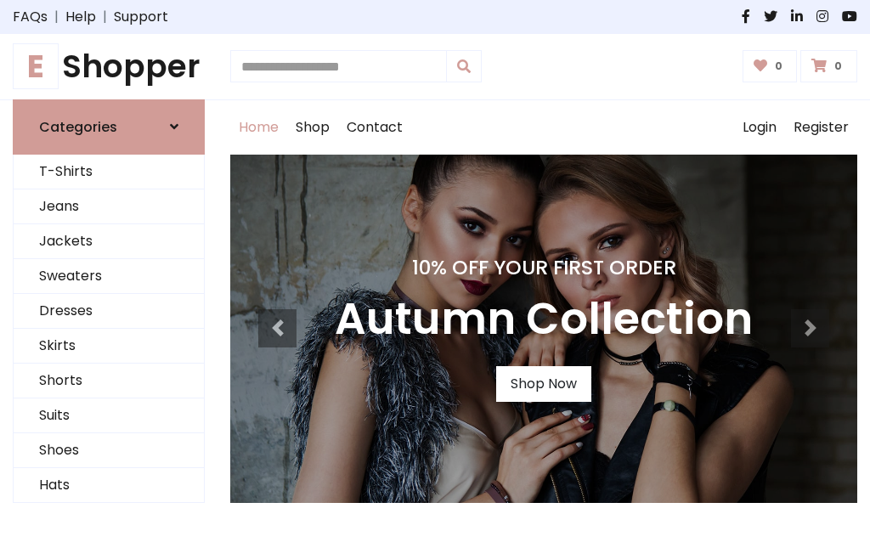
click at [435, 280] on h4 "10% Off Your First Order" at bounding box center [544, 268] width 418 height 24
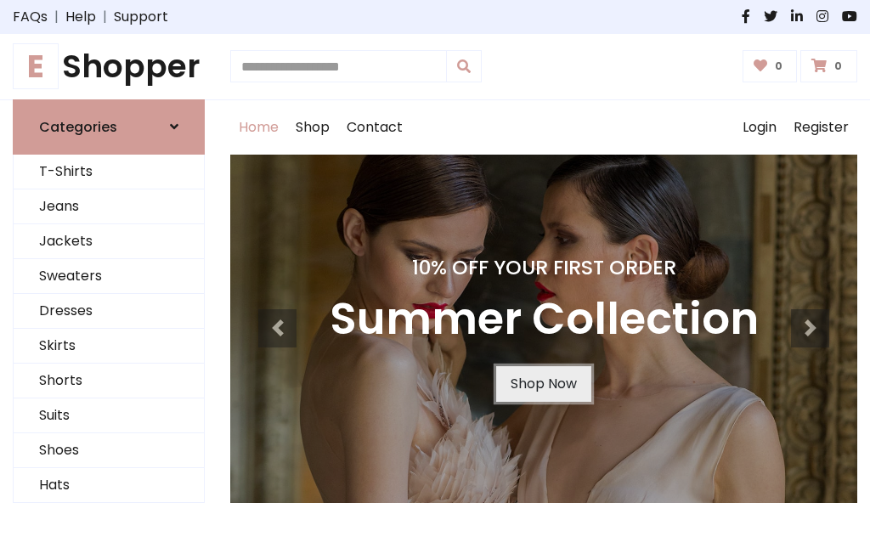
click at [543, 383] on link "Shop Now" at bounding box center [543, 384] width 95 height 36
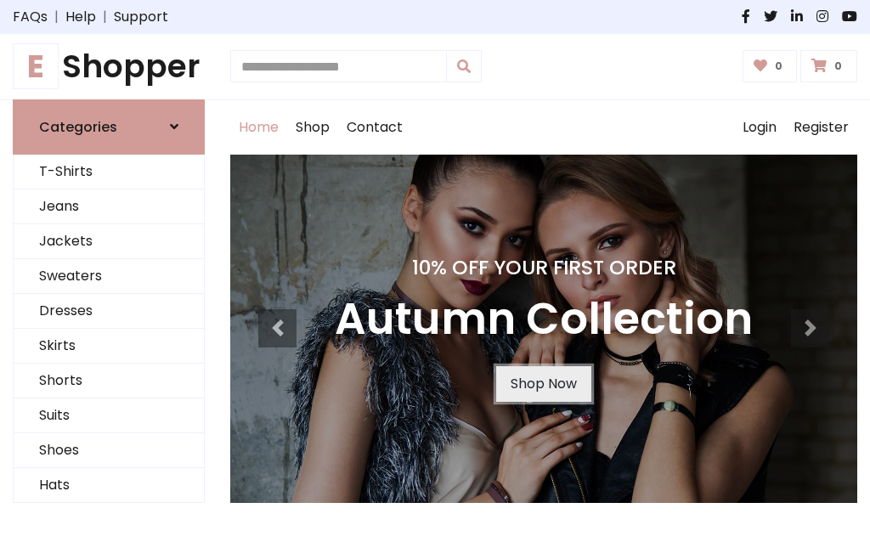
click at [543, 383] on link "Shop Now" at bounding box center [543, 384] width 95 height 36
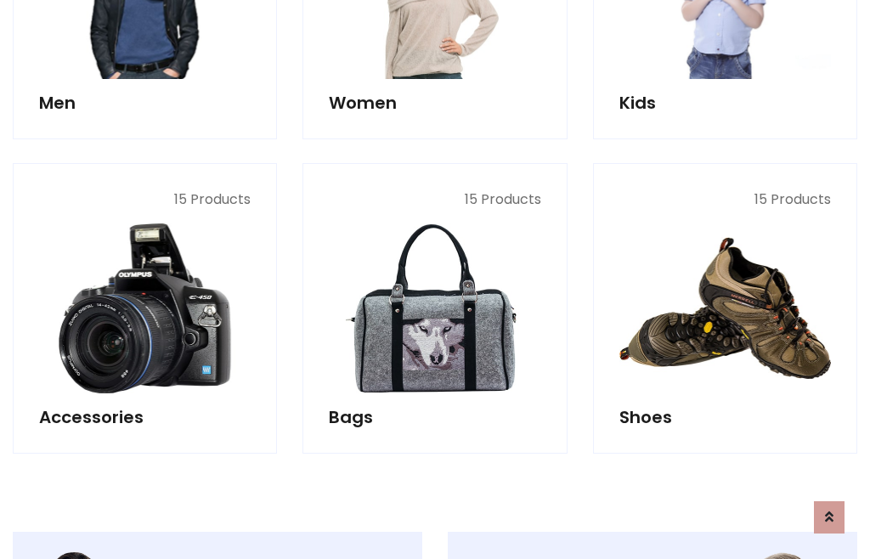
scroll to position [1694, 0]
